Goal: Task Accomplishment & Management: Use online tool/utility

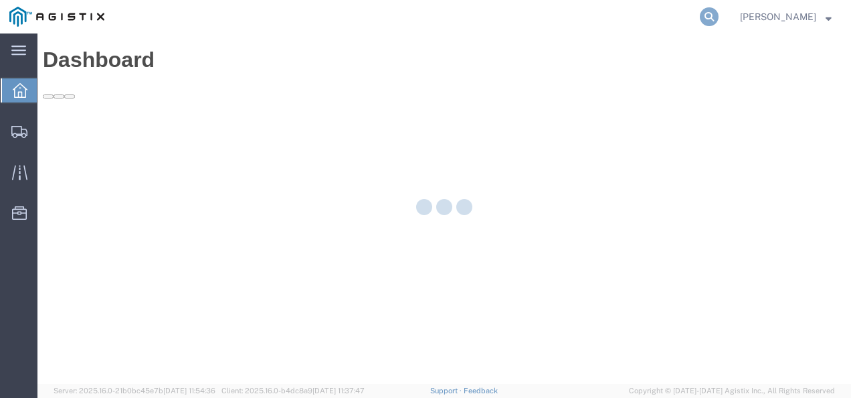
click at [719, 11] on icon at bounding box center [709, 16] width 19 height 19
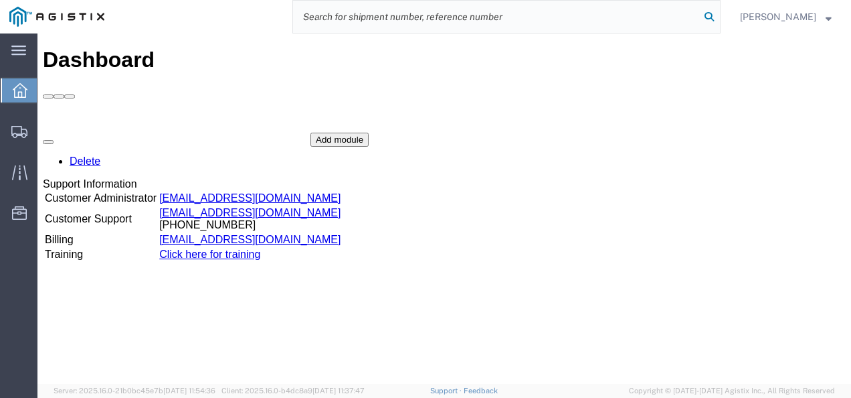
paste input "56508798"
type input "56508798"
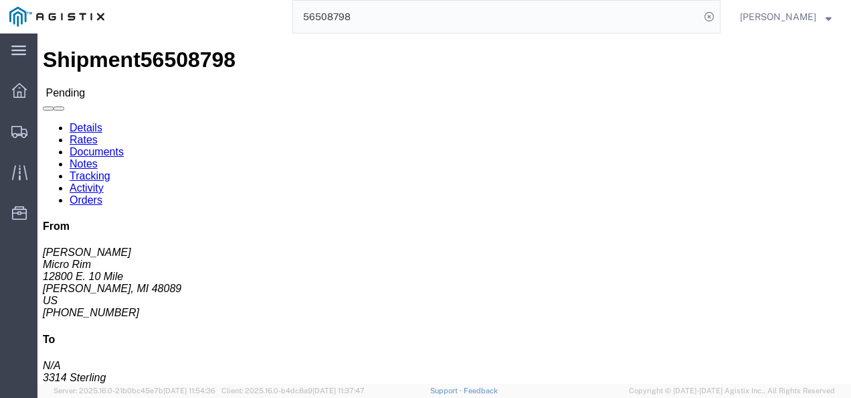
click at [369, 24] on input "56508798" at bounding box center [496, 17] width 407 height 32
click at [369, 17] on input "56508798" at bounding box center [496, 17] width 407 height 32
drag, startPoint x: 353, startPoint y: 213, endPoint x: 317, endPoint y: 189, distance: 43.1
click div "Ship From Micro Rim ([PERSON_NAME]) [STREET_ADDRESS] [PHONE_NUMBER] [EMAIL_ADDR…"
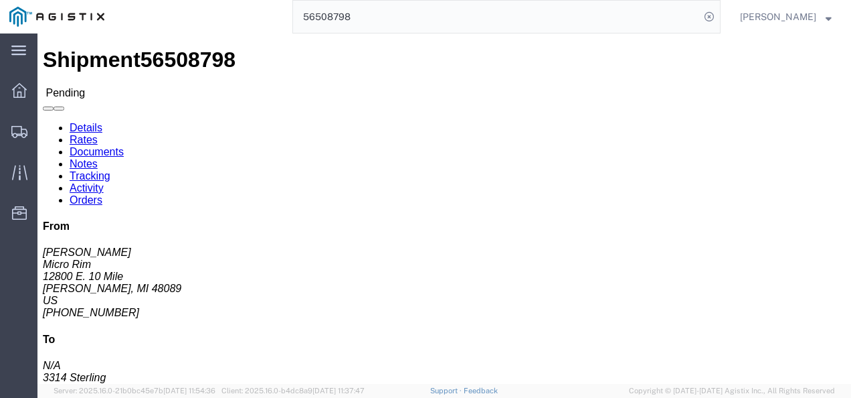
click link "Rates"
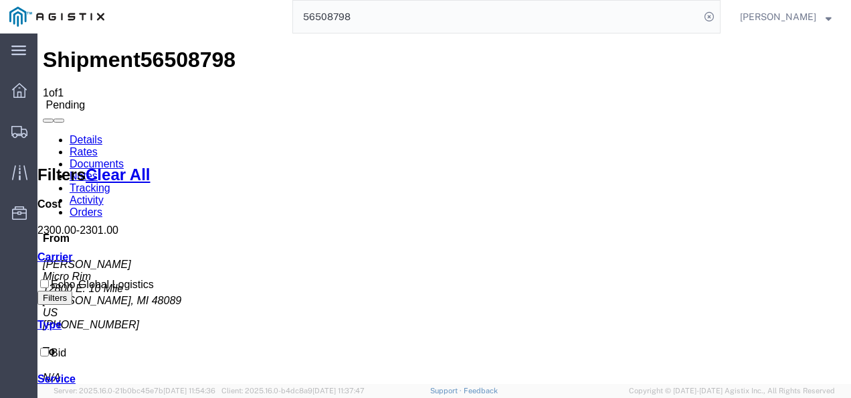
click at [68, 66] on div "Shipment 56508798 1 of 1 Pending" at bounding box center [444, 79] width 803 height 63
click at [74, 134] on link "Details" at bounding box center [86, 139] width 33 height 11
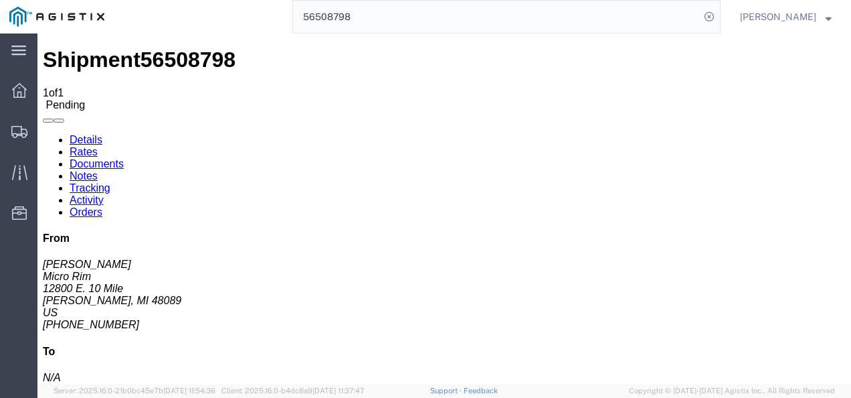
click button "Enter / Modify Bid"
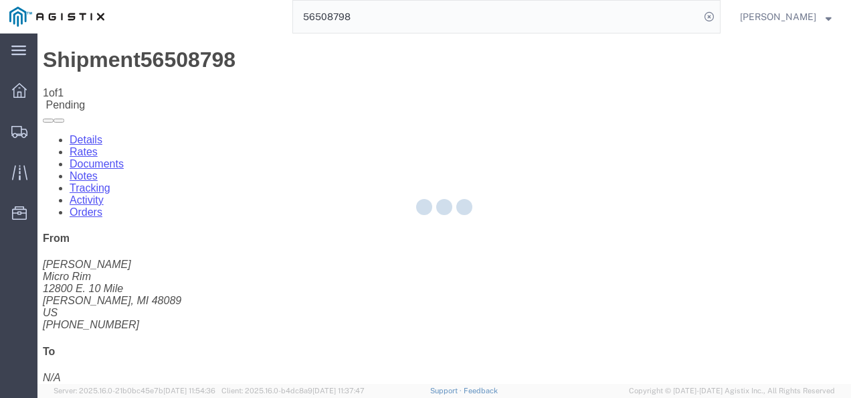
select select "4622"
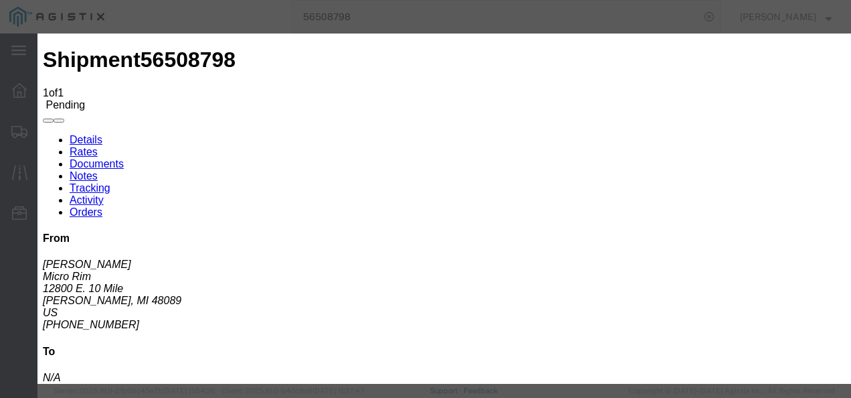
click link "ks_ga - Echo Global Logistics - TL Standard 3 - 5 Day"
drag, startPoint x: 701, startPoint y: 140, endPoint x: 411, endPoint y: 143, distance: 289.8
click div "Select 2 Day Service 3 Axle Winch Truck 3 to 5 Day Service 96L Domestic Flat Ra…"
type input "1975"
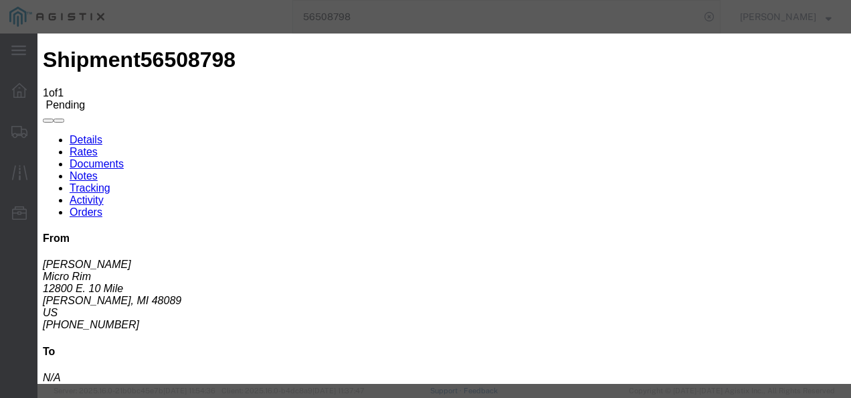
click button "Submit"
